Goal: Task Accomplishment & Management: Use online tool/utility

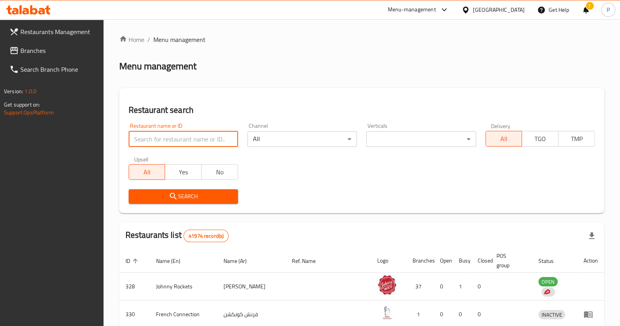
click at [170, 138] on input "search" at bounding box center [183, 139] width 109 height 16
click button "Search" at bounding box center [183, 196] width 109 height 15
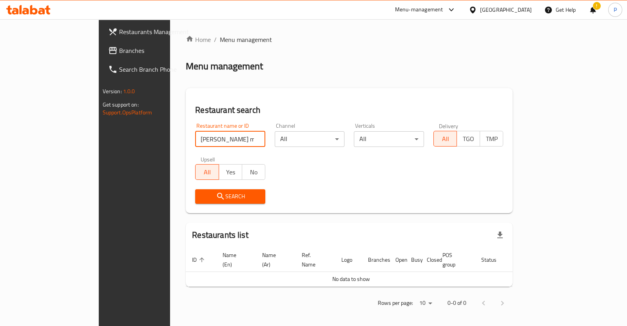
click button "Search" at bounding box center [230, 196] width 70 height 15
type input "[PERSON_NAME]"
click button "Search" at bounding box center [230, 196] width 70 height 15
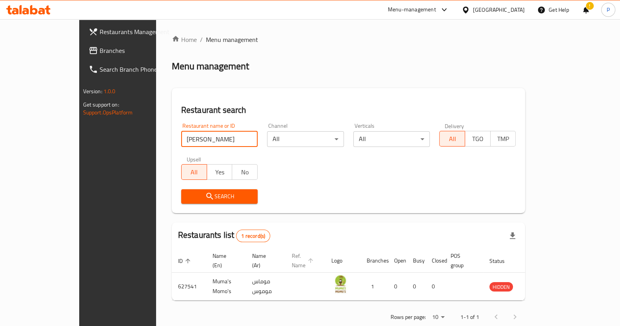
scroll to position [8, 0]
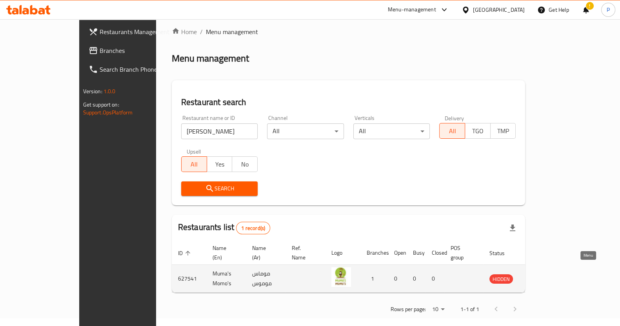
click at [539, 276] on icon "enhanced table" at bounding box center [535, 279] width 9 height 7
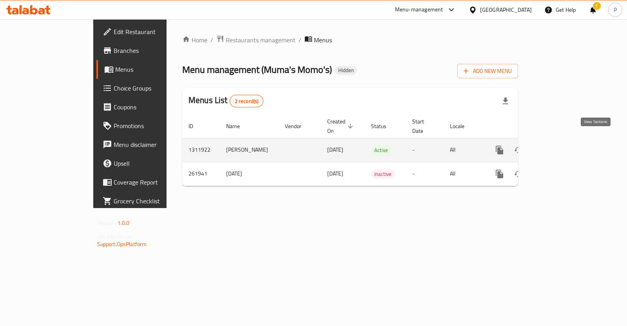
click at [561, 145] on icon "enhanced table" at bounding box center [555, 149] width 9 height 9
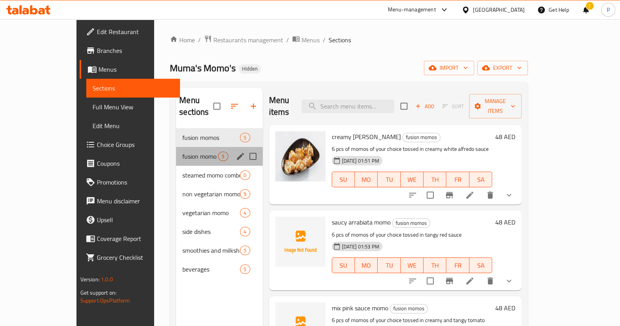
click at [176, 150] on div "fusion momo combos 5" at bounding box center [219, 156] width 86 height 19
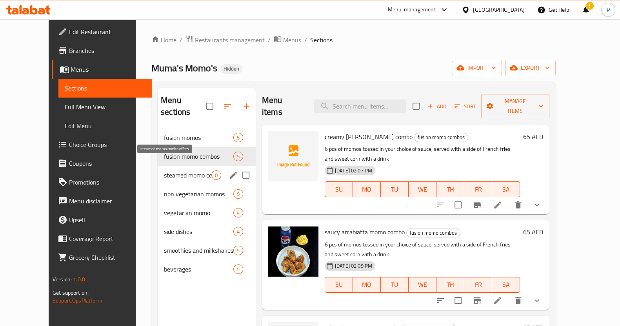
click at [164, 170] on span "steamed momo combo offers" at bounding box center [187, 174] width 47 height 9
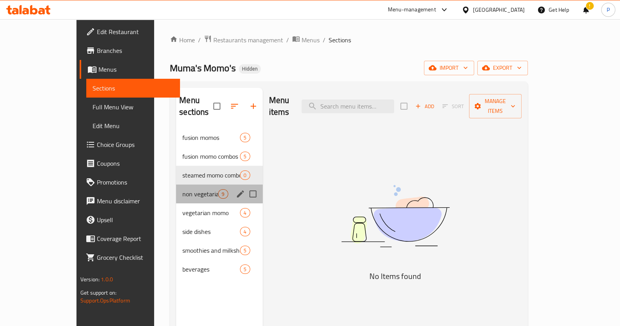
click at [176, 189] on div "non vegetarian momos 9" at bounding box center [219, 194] width 86 height 19
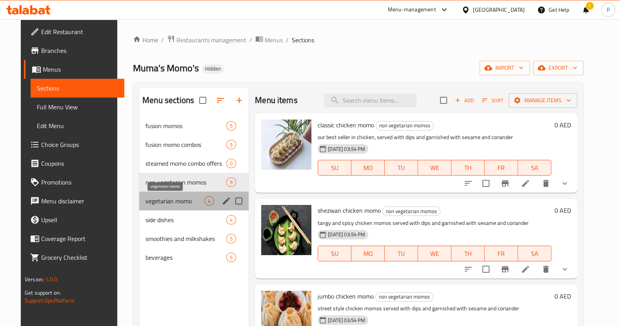
click at [148, 201] on span "vegetarian momo" at bounding box center [174, 200] width 59 height 9
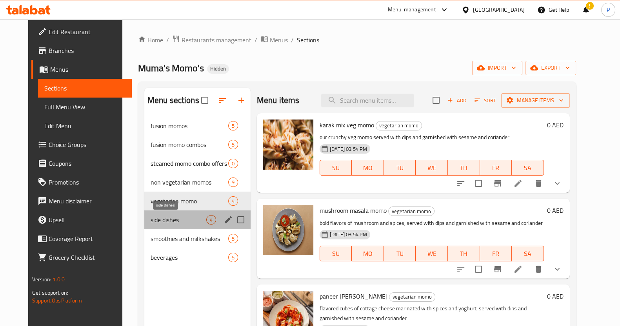
click at [151, 218] on span "side dishes" at bounding box center [179, 219] width 56 height 9
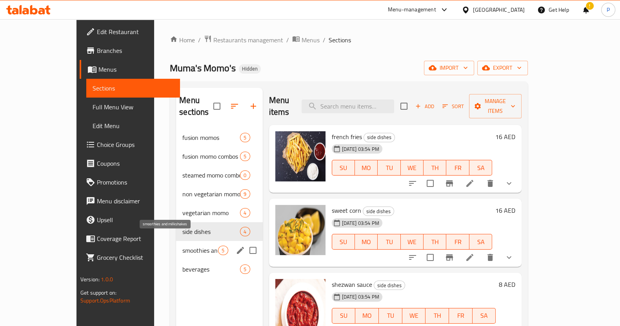
click at [182, 246] on span "smoothies and milkshakes" at bounding box center [200, 250] width 36 height 9
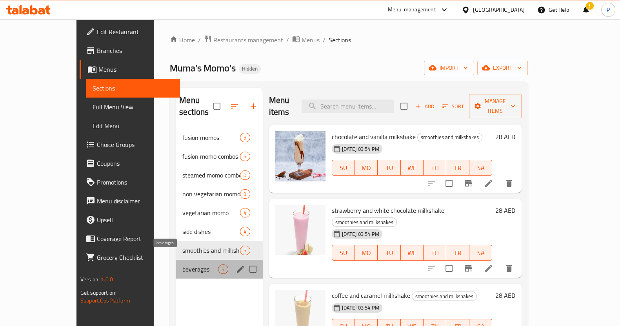
click at [182, 265] on span "beverages" at bounding box center [200, 269] width 36 height 9
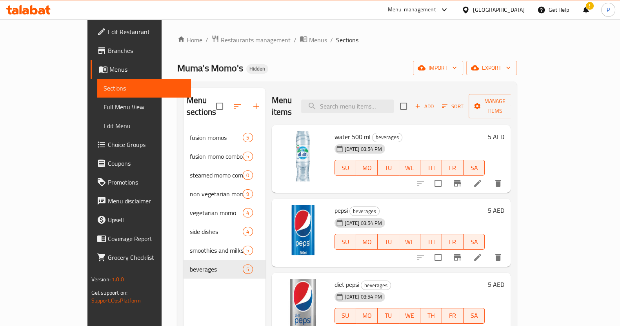
click at [221, 37] on span "Restaurants management" at bounding box center [256, 39] width 70 height 9
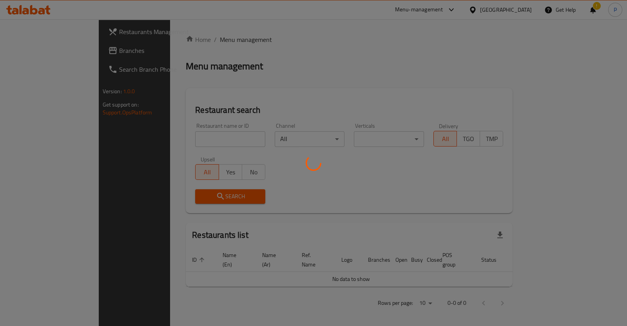
click at [196, 134] on div at bounding box center [313, 163] width 627 height 326
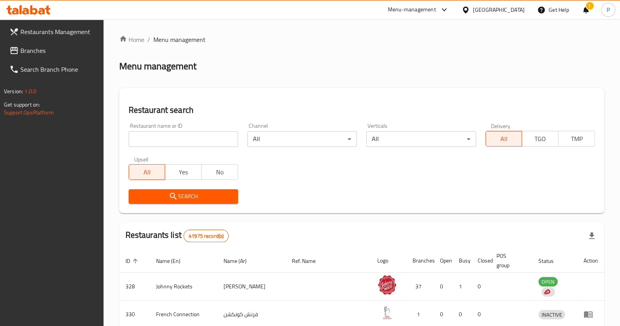
click at [192, 142] on input "search" at bounding box center [183, 139] width 109 height 16
type input "bombay kulfi"
click button "Search" at bounding box center [183, 196] width 109 height 15
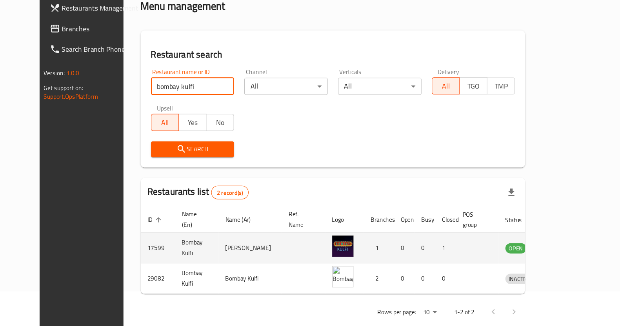
scroll to position [36, 0]
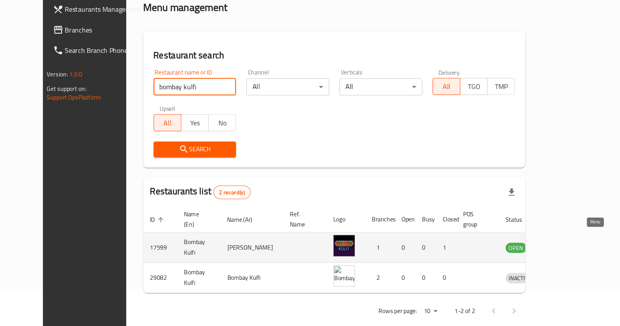
click at [555, 249] on icon "enhanced table" at bounding box center [554, 250] width 3 height 3
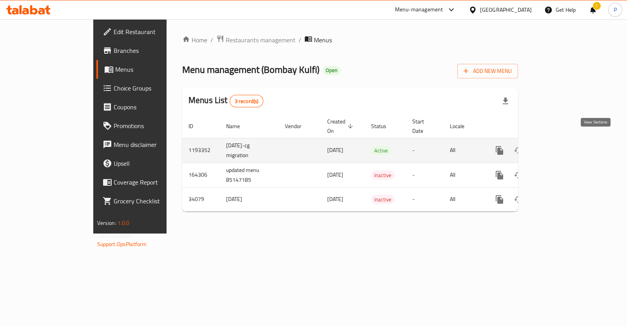
click at [561, 146] on icon "enhanced table" at bounding box center [555, 150] width 9 height 9
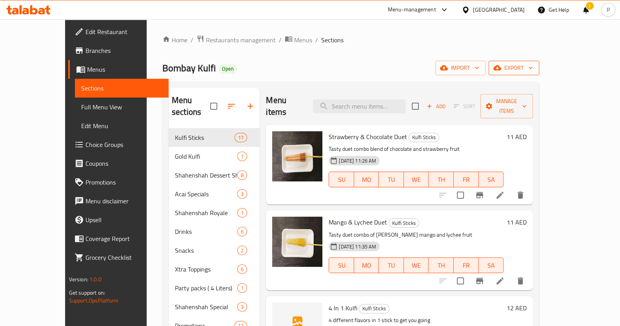
click at [533, 63] on span "export" at bounding box center [514, 68] width 38 height 10
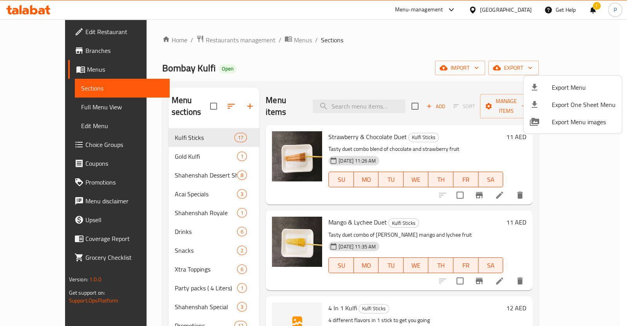
click at [344, 56] on div at bounding box center [313, 163] width 627 height 326
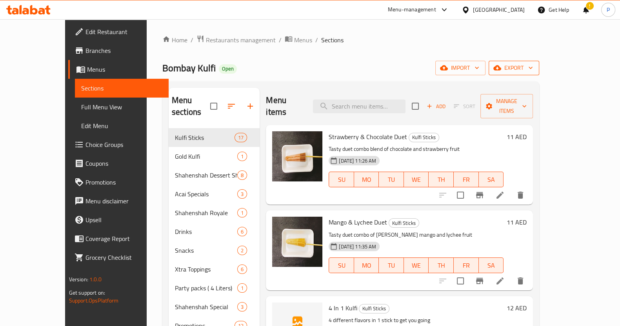
click at [533, 67] on span "export" at bounding box center [514, 68] width 38 height 10
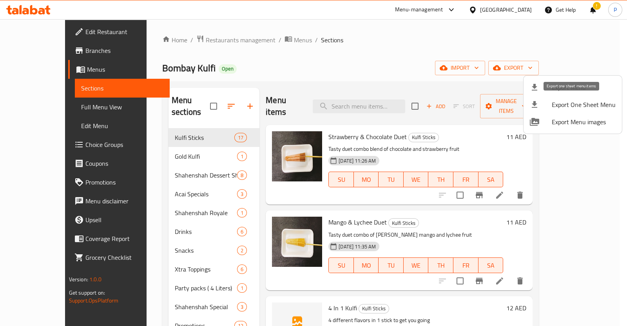
click at [569, 100] on span "Export One Sheet Menu" at bounding box center [584, 104] width 64 height 9
click at [578, 121] on span "Export Menu images" at bounding box center [584, 121] width 64 height 9
drag, startPoint x: 375, startPoint y: 64, endPoint x: 358, endPoint y: 47, distance: 24.7
click at [374, 63] on div at bounding box center [313, 163] width 627 height 326
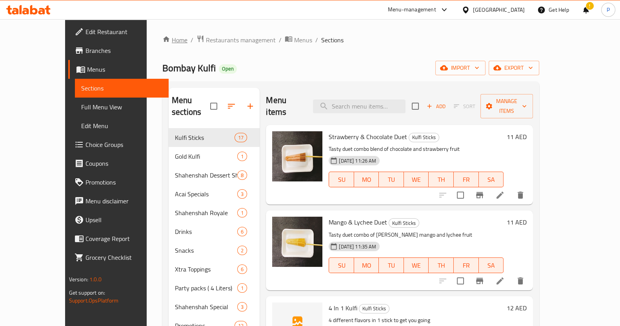
click at [162, 42] on link "Home" at bounding box center [174, 39] width 25 height 9
